Goal: Task Accomplishment & Management: Manage account settings

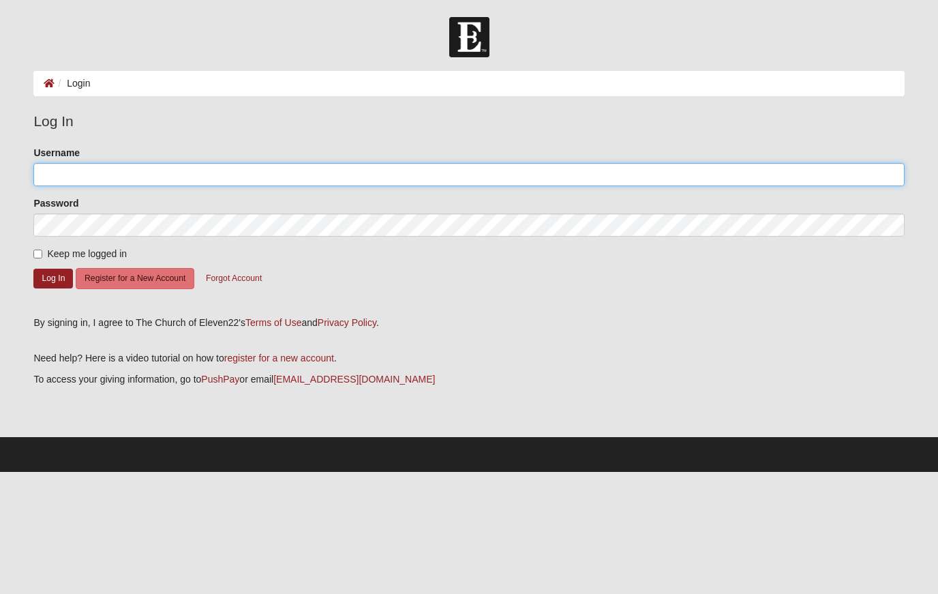
click at [108, 172] on input "Username" at bounding box center [468, 174] width 870 height 23
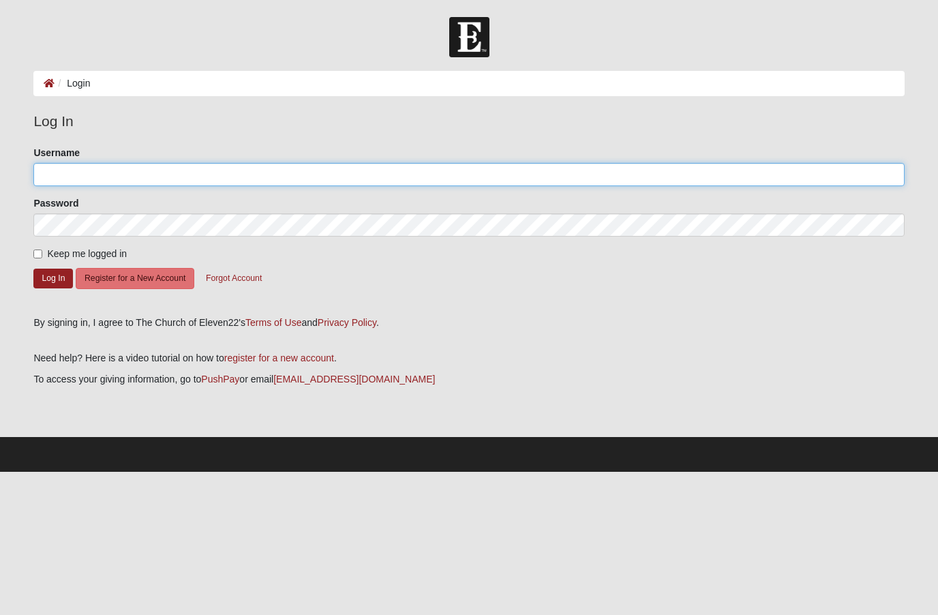
type input "mmcgehee"
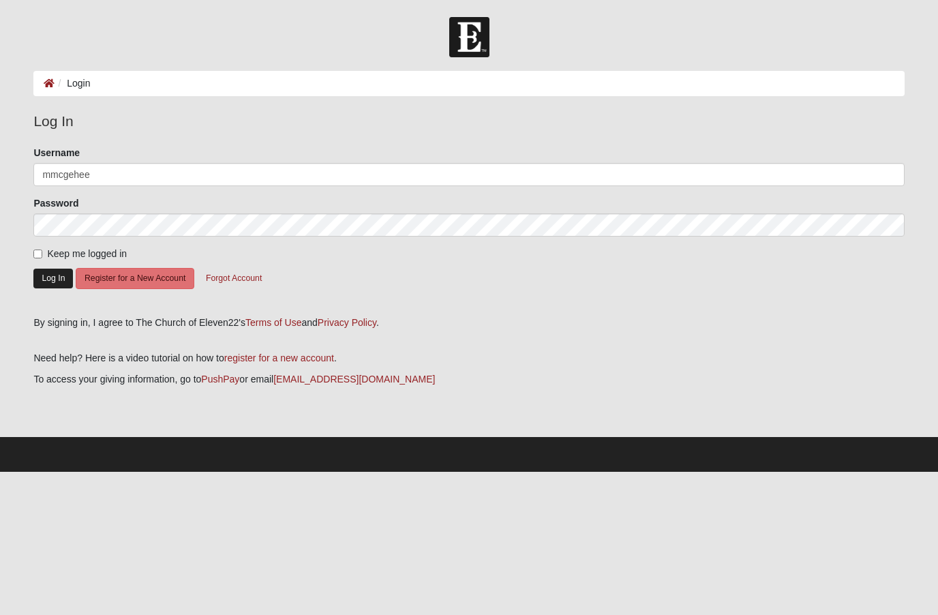
click at [61, 281] on button "Log In" at bounding box center [53, 279] width 40 height 20
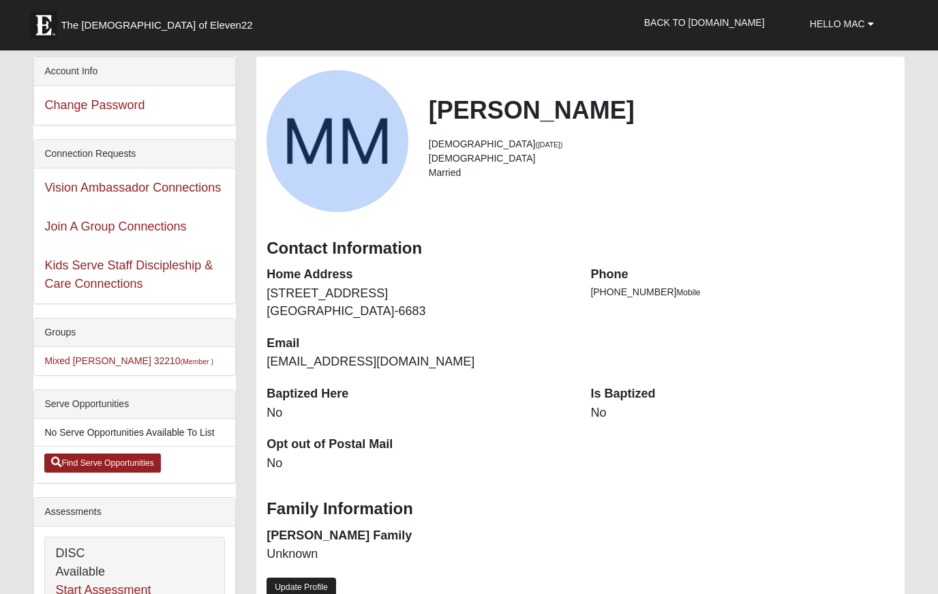
click at [300, 579] on link "Update Profile" at bounding box center [302, 587] width 70 height 20
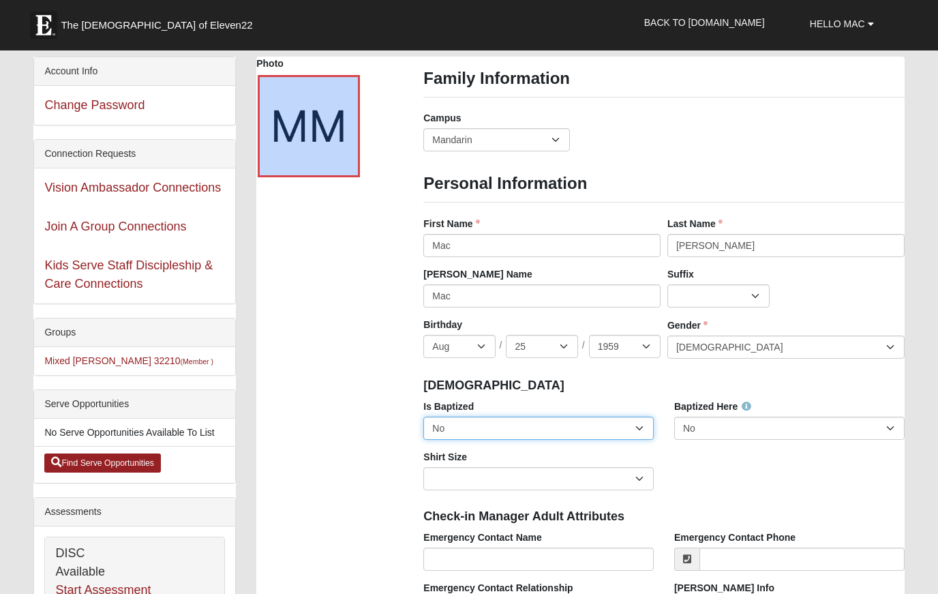
click at [639, 423] on select "No Yes" at bounding box center [538, 427] width 230 height 23
select select "True"
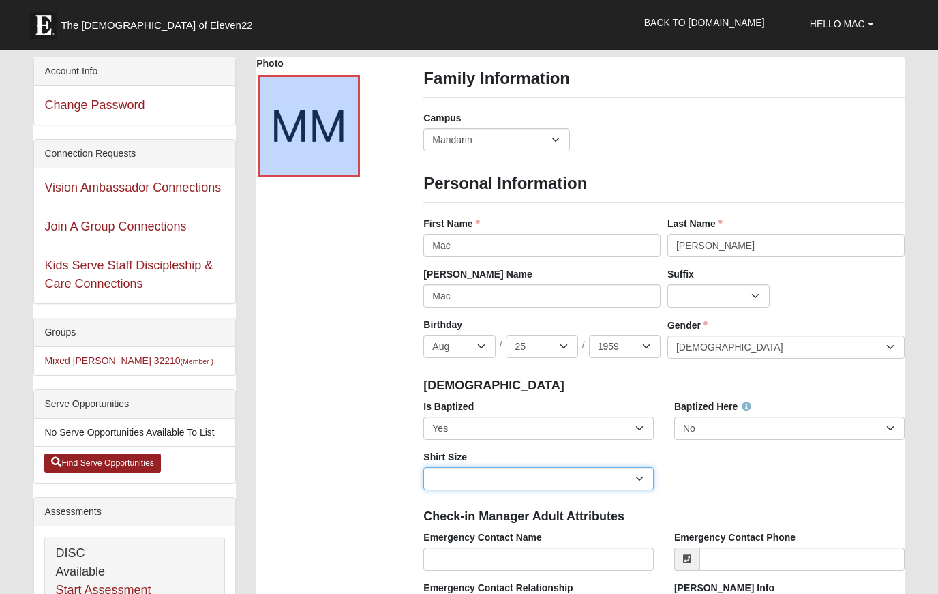
click at [460, 474] on select "Adult Small Adult Medium Adult Large Adult XL Adult XXL Adult 3XL Adult 4XL You…" at bounding box center [538, 478] width 230 height 23
select select "Adult XL"
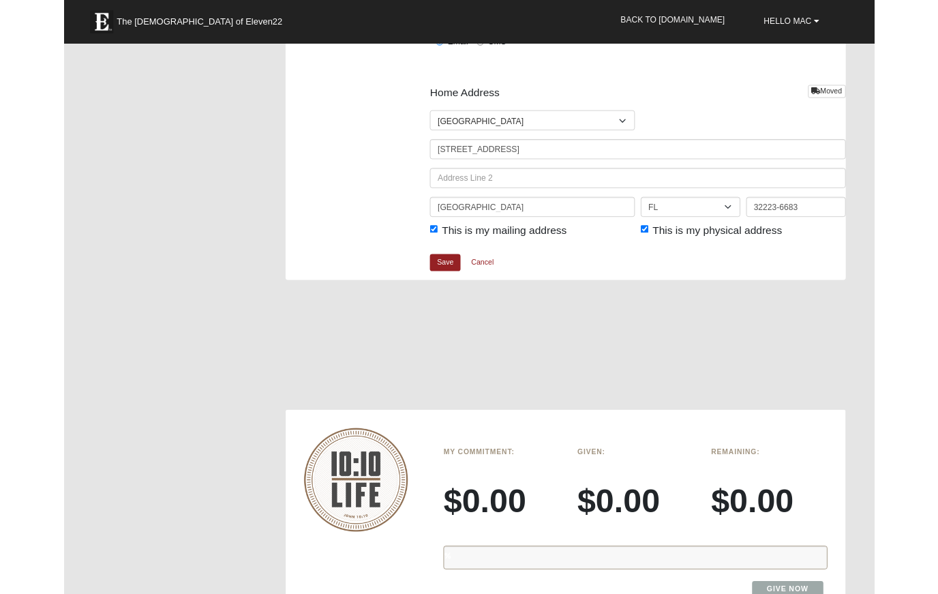
scroll to position [1602, 0]
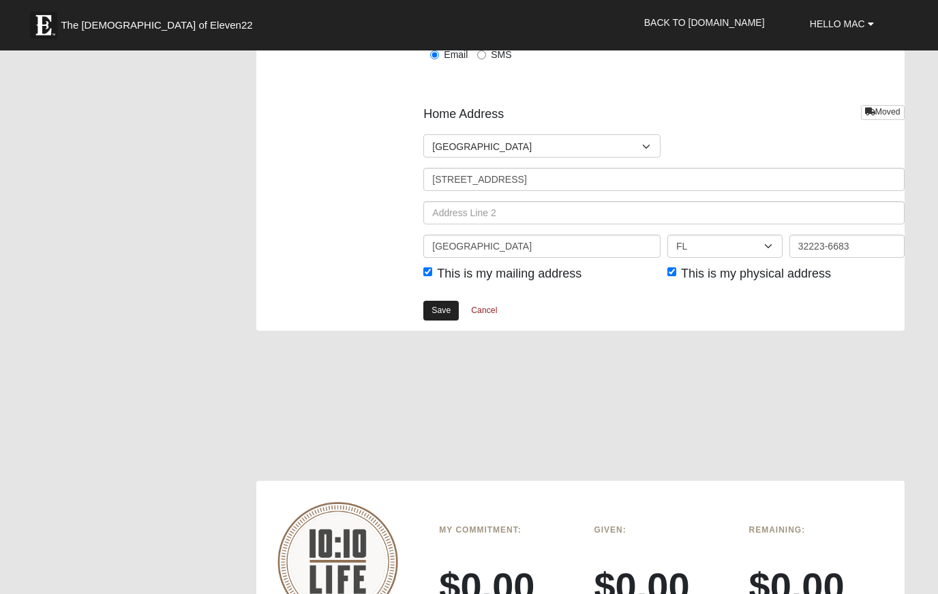
click at [438, 307] on link "Save" at bounding box center [440, 311] width 35 height 20
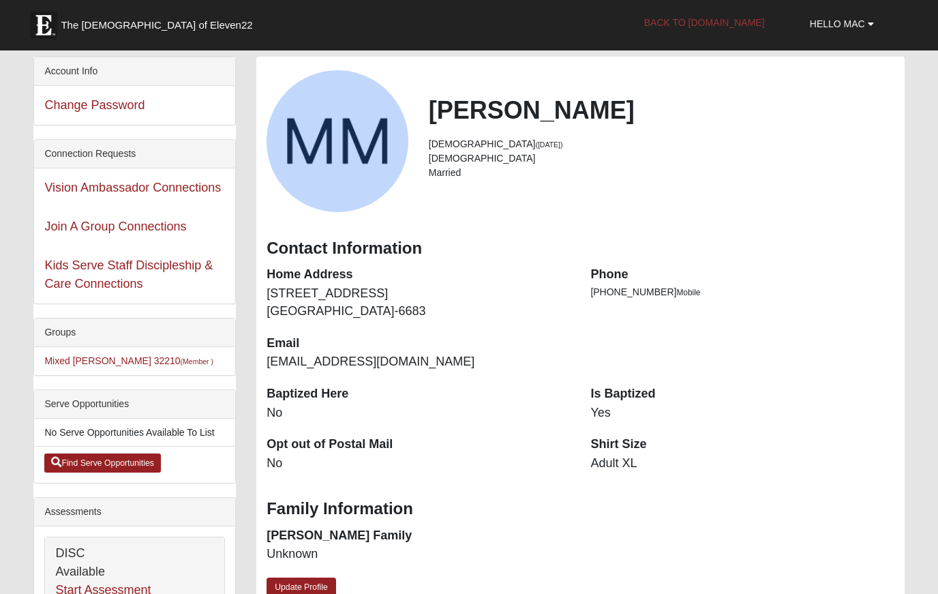
click at [727, 25] on link "Back to [DOMAIN_NAME]" at bounding box center [704, 22] width 141 height 34
